Goal: Transaction & Acquisition: Purchase product/service

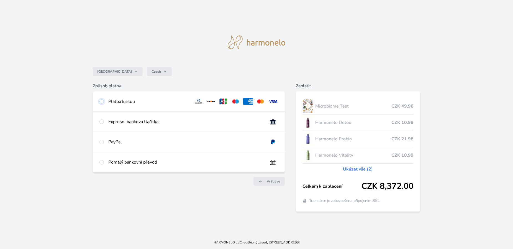
click at [104, 102] on input "radio" at bounding box center [101, 101] width 4 height 4
radio input "true"
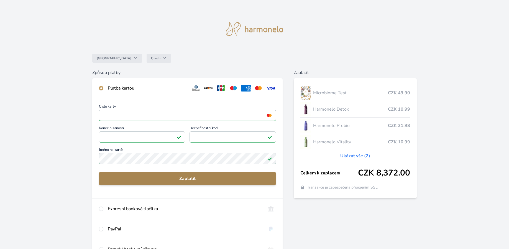
click at [192, 177] on span "Zaplatit" at bounding box center [187, 178] width 168 height 7
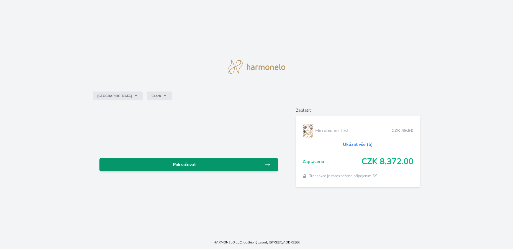
click at [189, 167] on span "Pokračovat" at bounding box center [184, 164] width 161 height 7
